Goal: Information Seeking & Learning: Learn about a topic

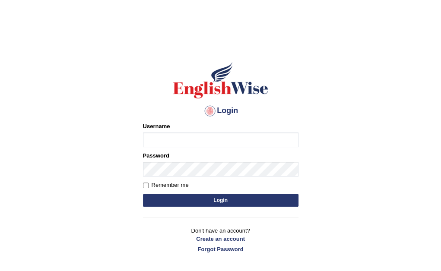
type input "Nomz1986"
click at [236, 196] on button "Login" at bounding box center [220, 200] width 155 height 13
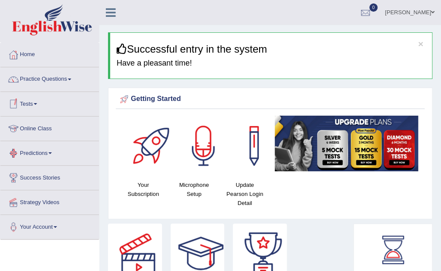
click at [44, 127] on link "Online Class" at bounding box center [49, 128] width 98 height 22
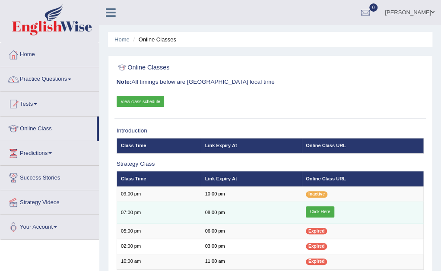
click at [324, 211] on link "Click Here" at bounding box center [320, 211] width 28 height 11
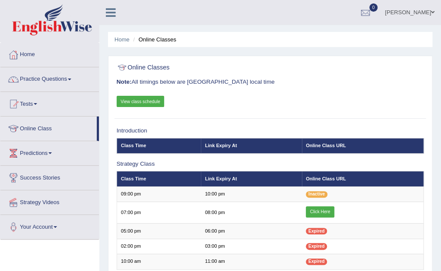
click at [71, 79] on span at bounding box center [69, 80] width 3 height 2
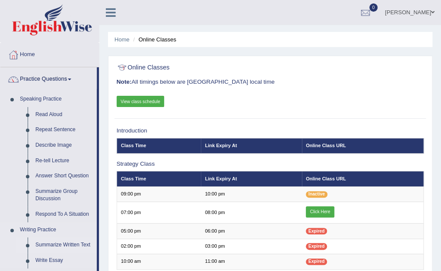
click at [79, 247] on link "Summarize Written Text" at bounding box center [64, 245] width 65 height 16
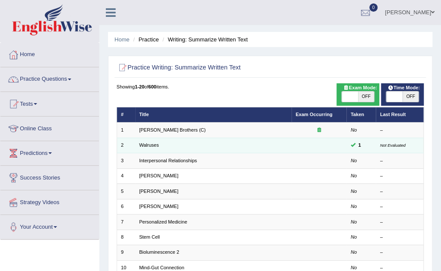
click at [213, 144] on td "Walruses" at bounding box center [213, 145] width 156 height 15
click at [142, 145] on link "Walruses" at bounding box center [149, 144] width 20 height 5
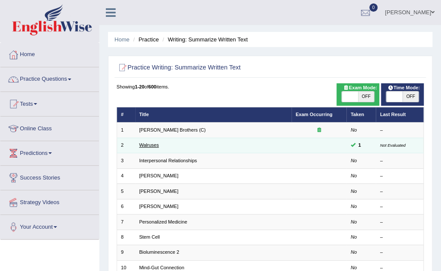
click at [142, 145] on link "Walruses" at bounding box center [149, 144] width 20 height 5
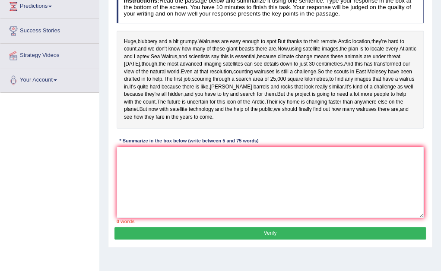
scroll to position [155, 0]
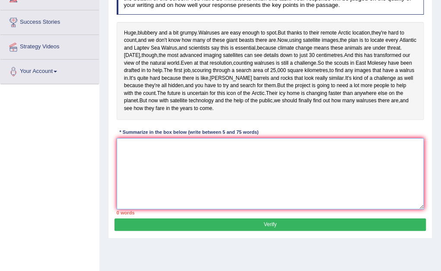
paste textarea "The speaker provided a comprehensive overview of [main topic], highlighting sev…"
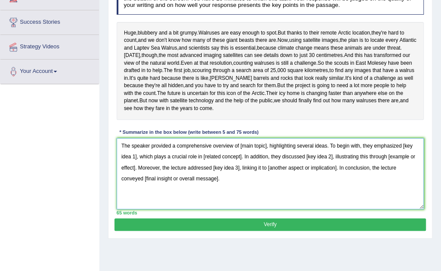
type textarea "The speaker provided a comprehensive overview of [main topic], highlighting sev…"
